Goal: Find specific page/section: Find specific page/section

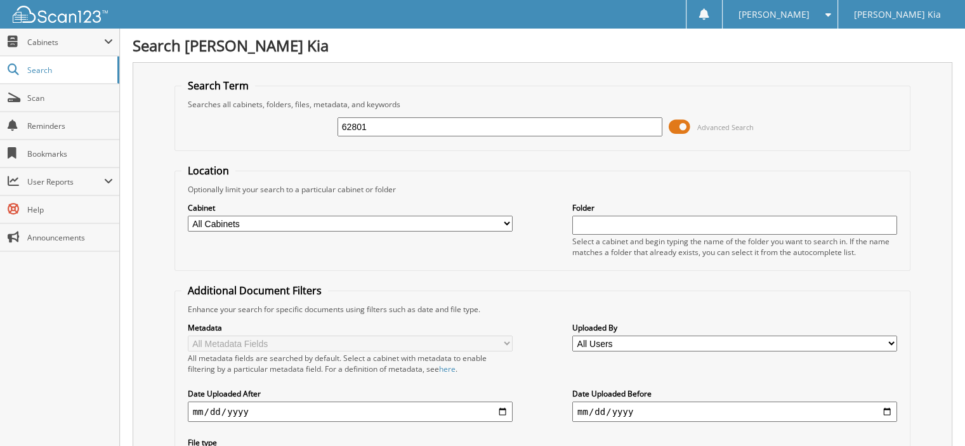
type input "62801"
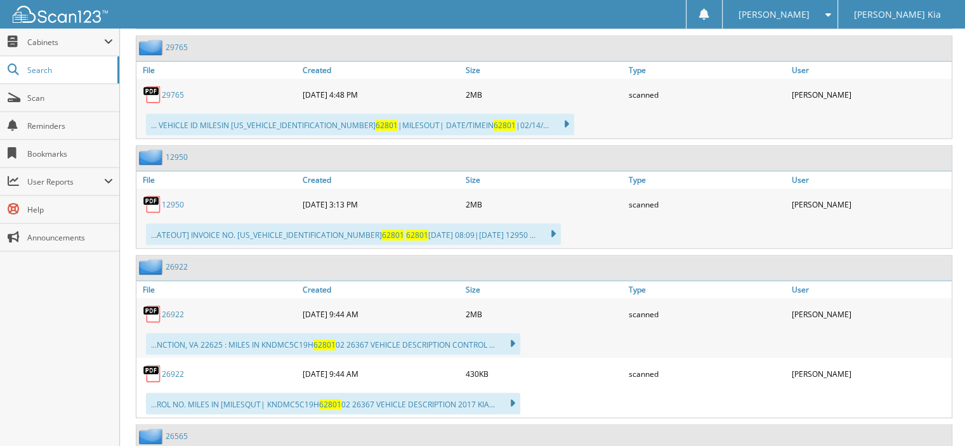
scroll to position [508, 0]
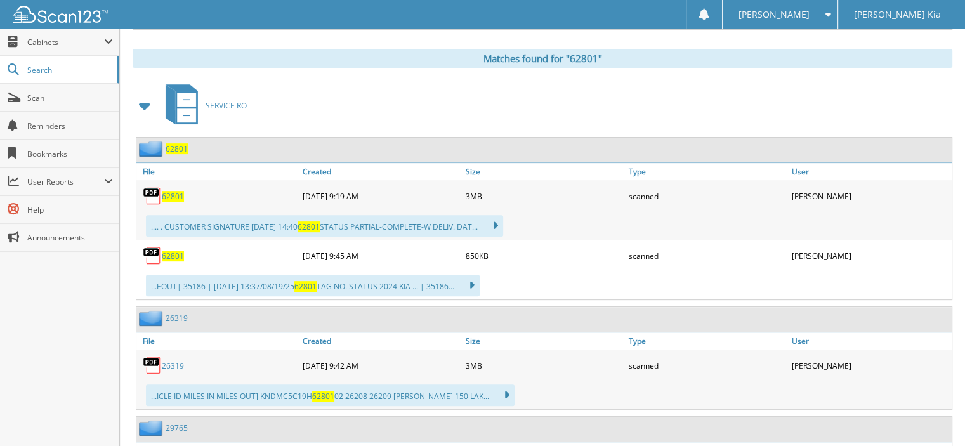
click at [178, 191] on span "62801" at bounding box center [173, 196] width 22 height 11
